Goal: Find specific page/section: Find specific page/section

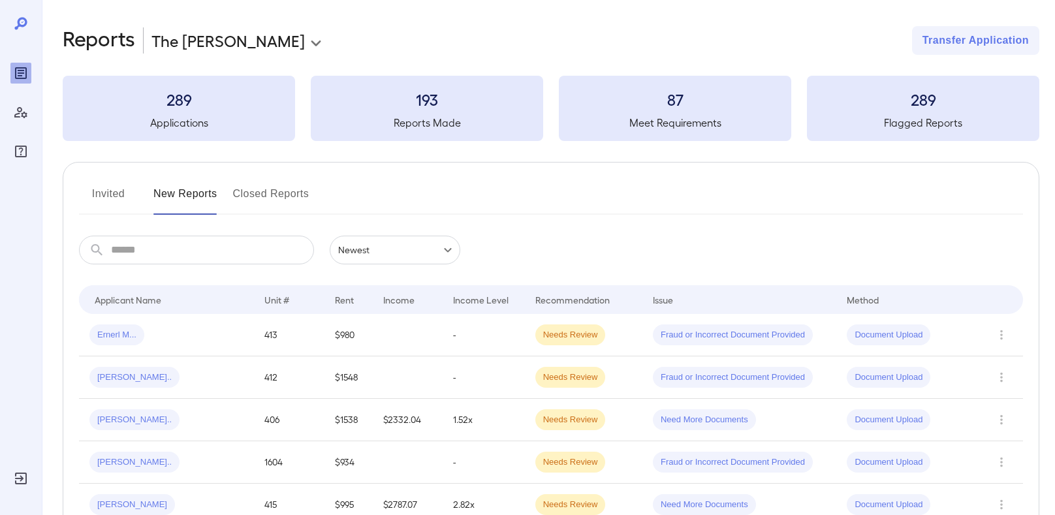
scroll to position [108, 0]
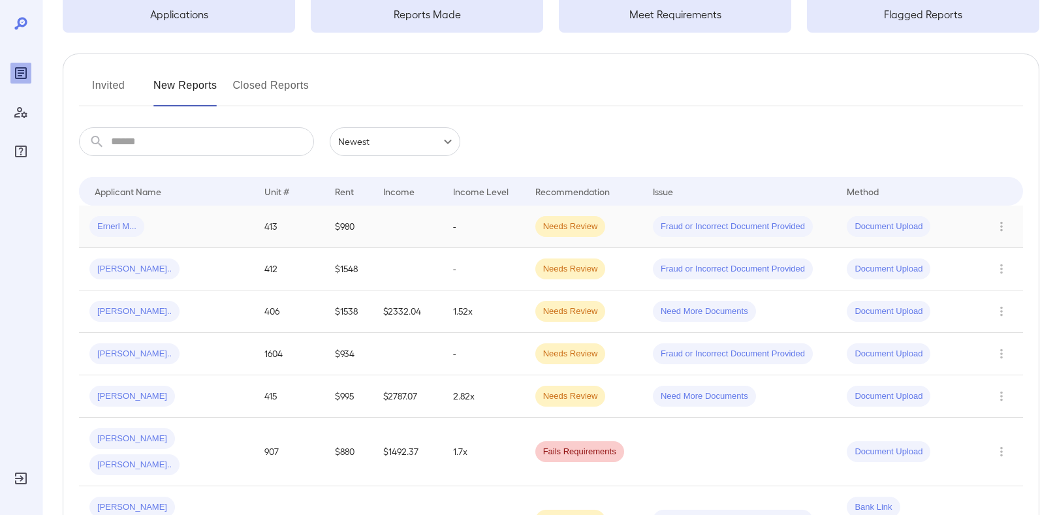
click at [105, 226] on span "Ernerl M..." at bounding box center [116, 227] width 55 height 12
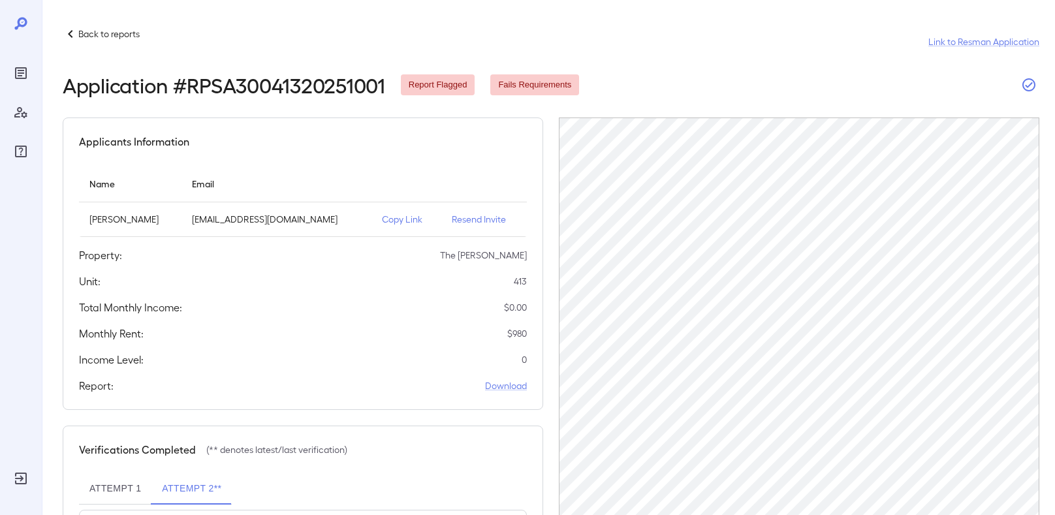
click at [1019, 87] on button "button" at bounding box center [1028, 84] width 21 height 21
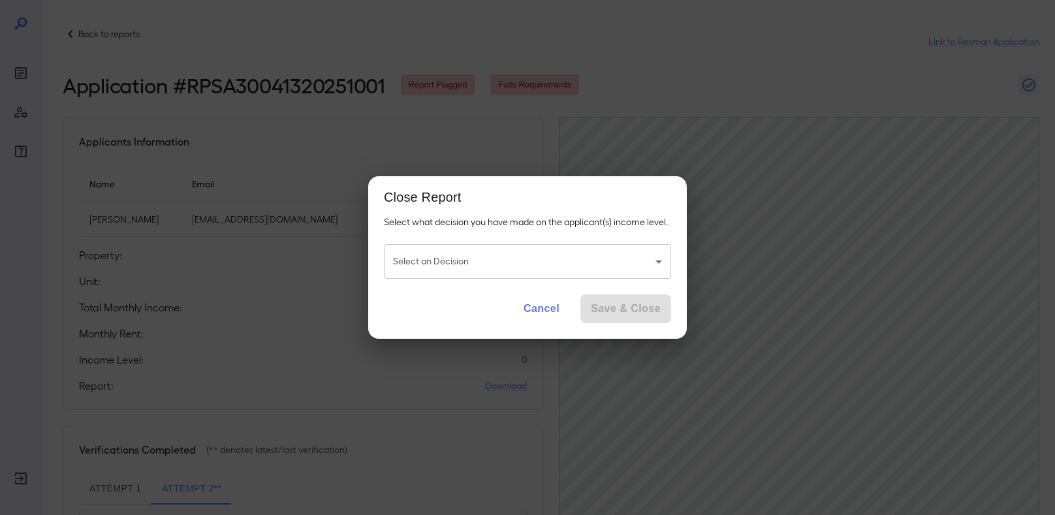
click at [546, 311] on button "Cancel" at bounding box center [541, 308] width 57 height 29
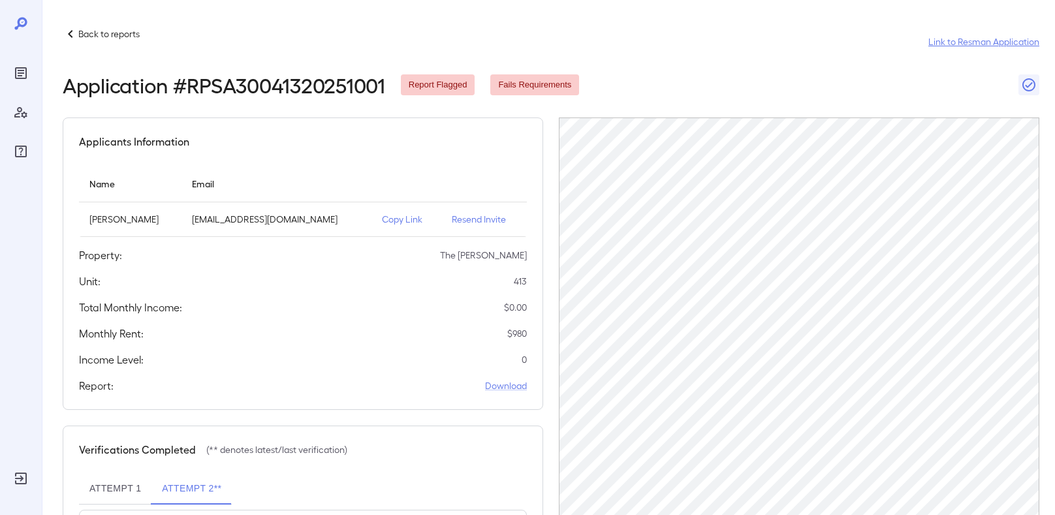
click at [1001, 48] on link "Link to Resman Application" at bounding box center [983, 41] width 111 height 13
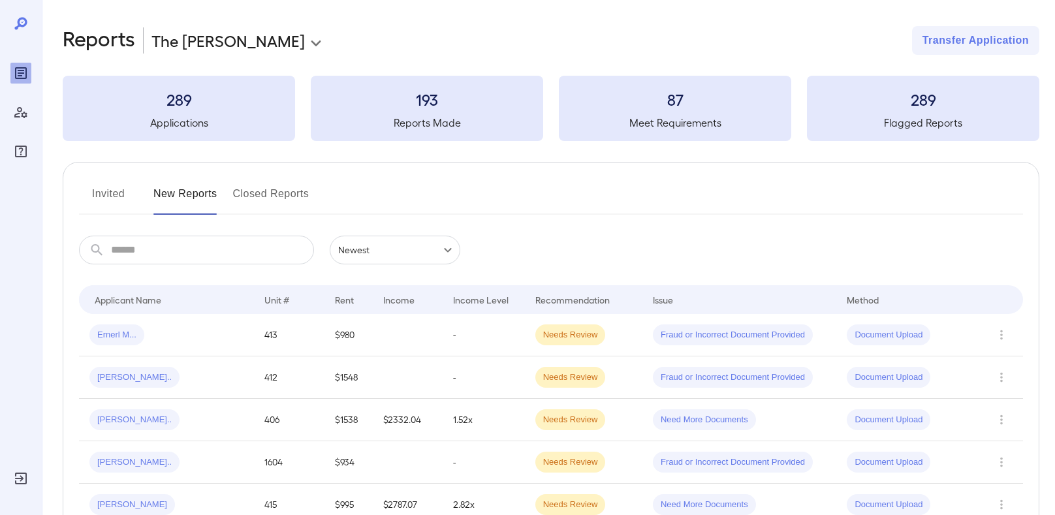
click at [112, 326] on div "Ernerl M..." at bounding box center [116, 334] width 55 height 21
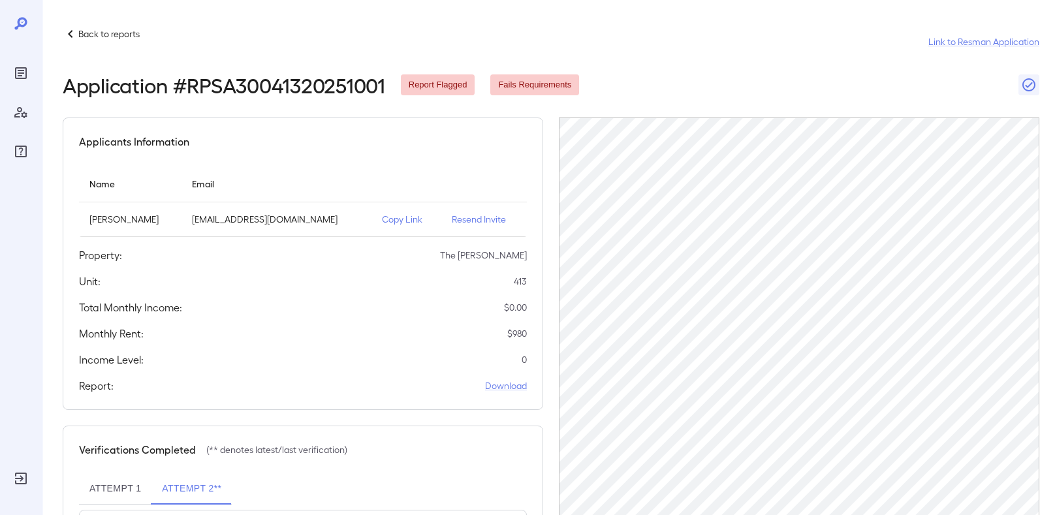
click at [407, 225] on p "Copy Link" at bounding box center [406, 219] width 49 height 13
click at [1031, 82] on icon "button" at bounding box center [1029, 85] width 16 height 16
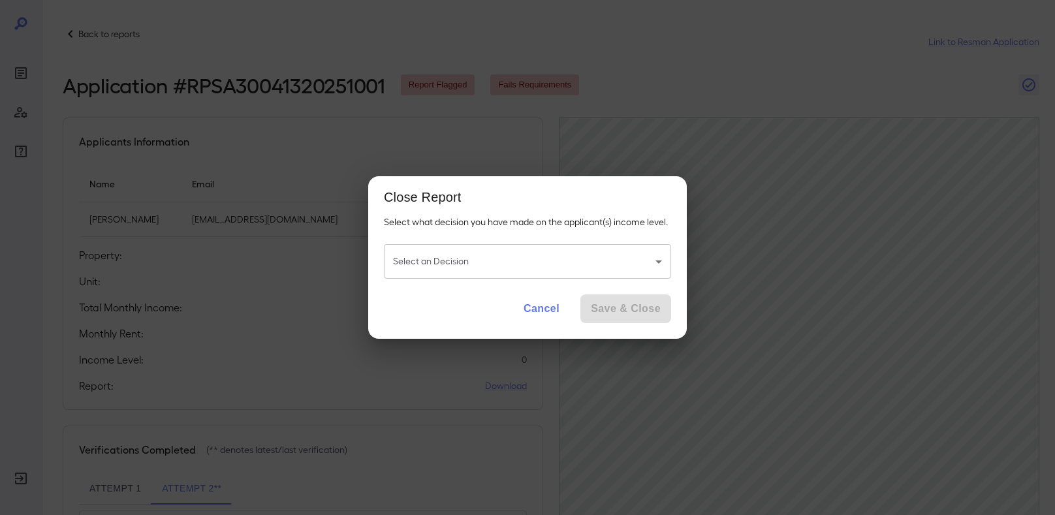
click at [490, 273] on body "Back to reports Link to Resman Application Application # RPSA30041320251001 Rep…" at bounding box center [527, 257] width 1055 height 515
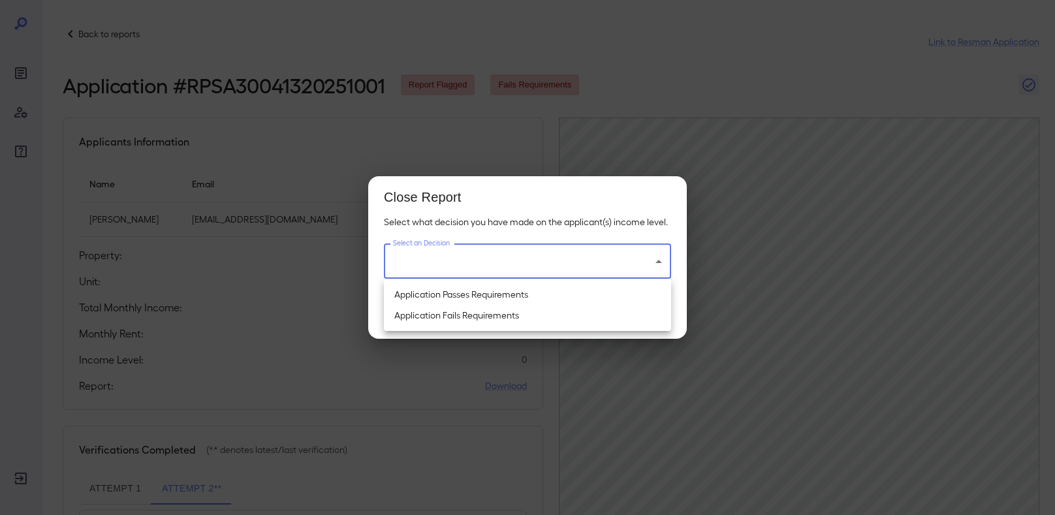
click at [720, 35] on div at bounding box center [527, 257] width 1055 height 515
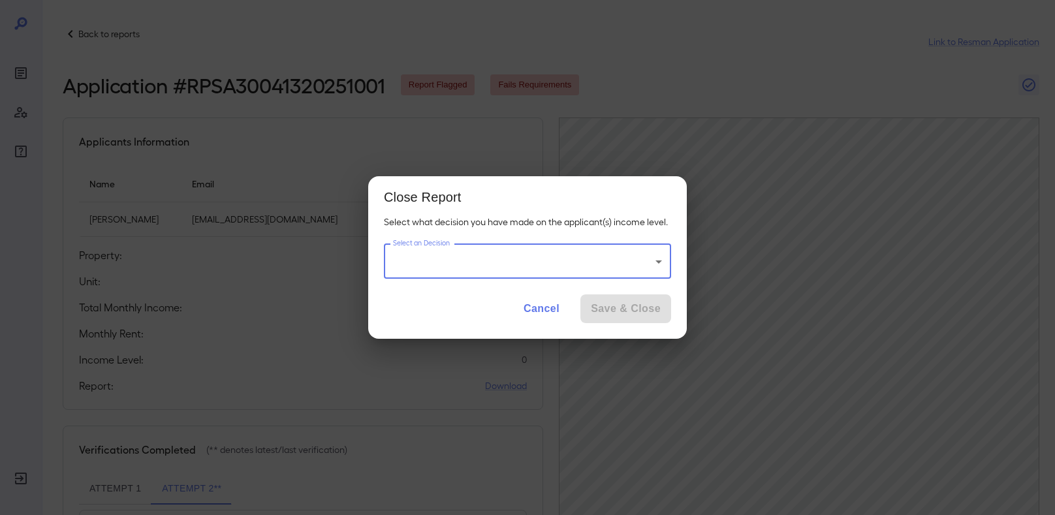
click at [542, 315] on button "Cancel" at bounding box center [541, 308] width 57 height 29
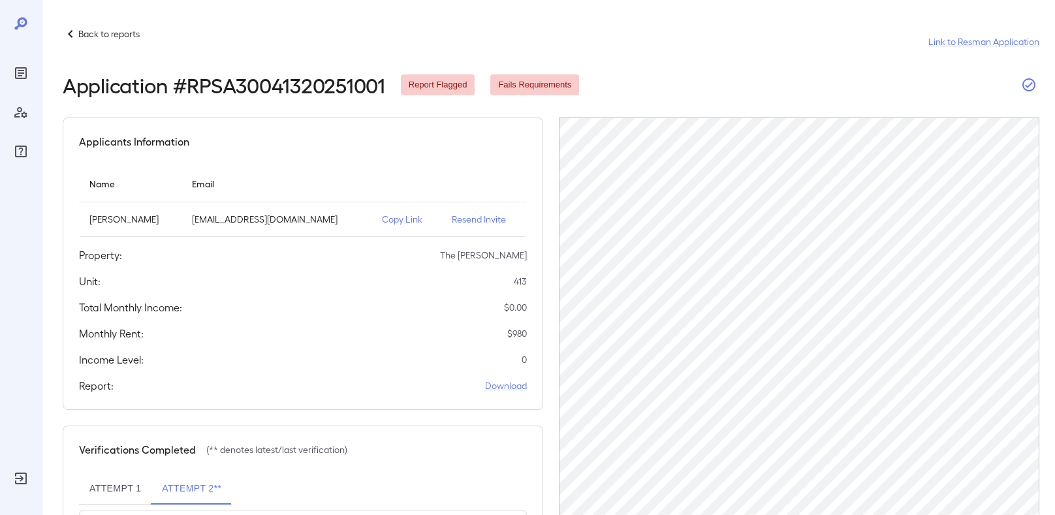
click at [1021, 90] on icon "button" at bounding box center [1029, 85] width 16 height 16
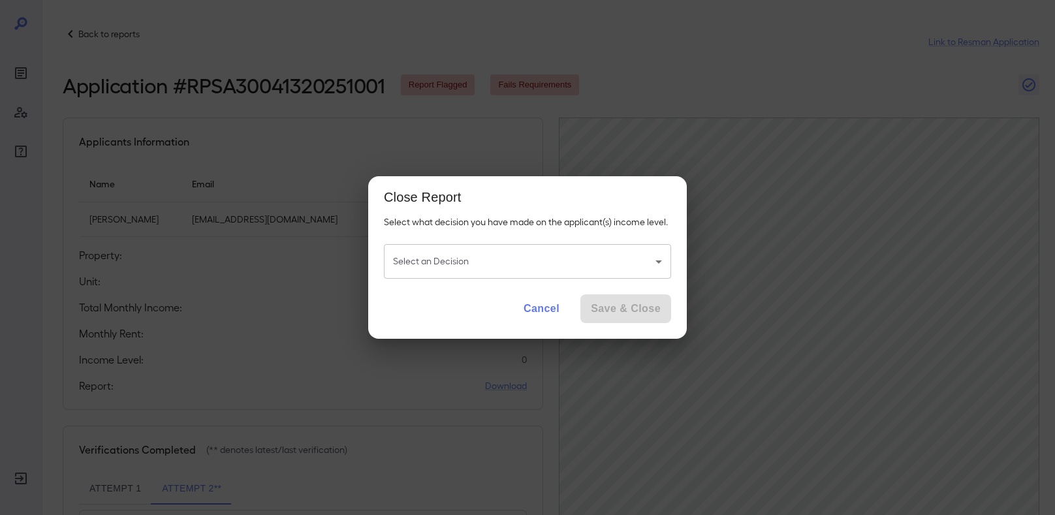
click at [576, 269] on body "Back to reports Link to Resman Application Application # RPSA30041320251001 Rep…" at bounding box center [527, 257] width 1055 height 515
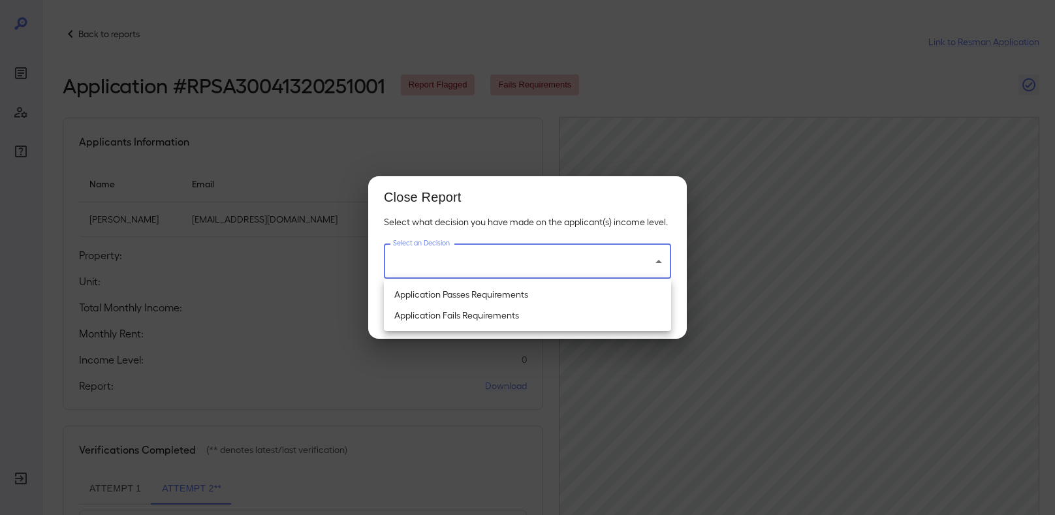
click at [757, 65] on div at bounding box center [527, 257] width 1055 height 515
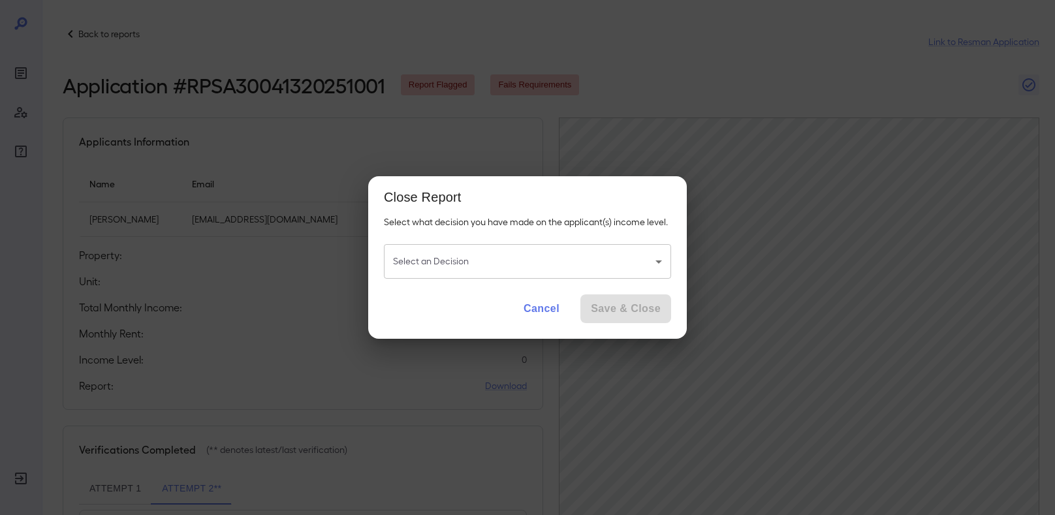
click at [550, 307] on button "Cancel" at bounding box center [541, 308] width 57 height 29
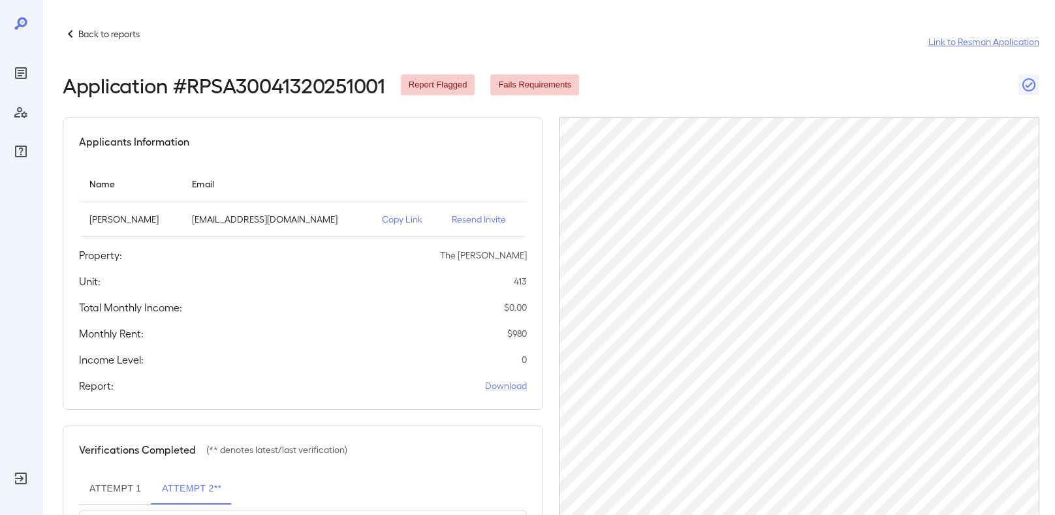
click at [991, 40] on link "Link to Resman Application" at bounding box center [983, 41] width 111 height 13
